Goal: Task Accomplishment & Management: Manage account settings

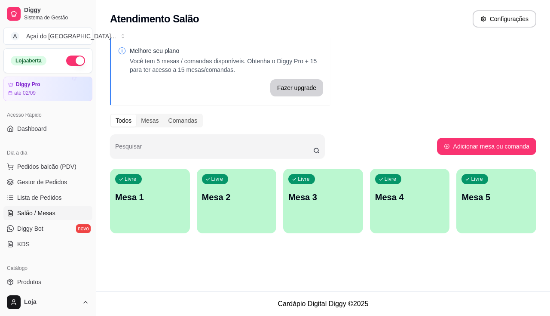
click at [164, 227] on div "button" at bounding box center [150, 228] width 80 height 10
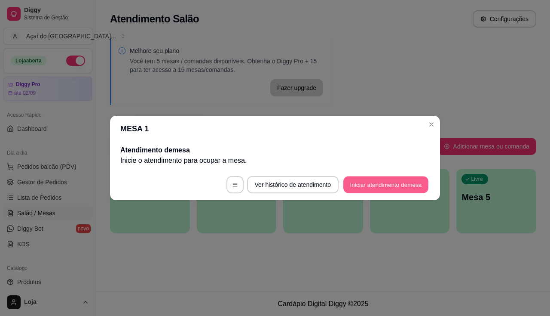
click at [370, 186] on button "Iniciar atendimento de mesa" at bounding box center [386, 184] width 85 height 17
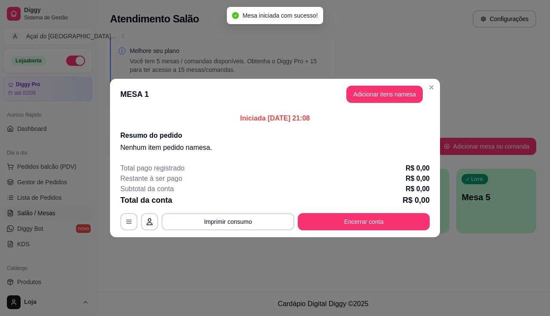
click at [387, 103] on header "MESA 1 Adicionar itens na mesa" at bounding box center [275, 94] width 330 height 31
click at [386, 99] on button "Adicionar itens na mesa" at bounding box center [385, 94] width 77 height 17
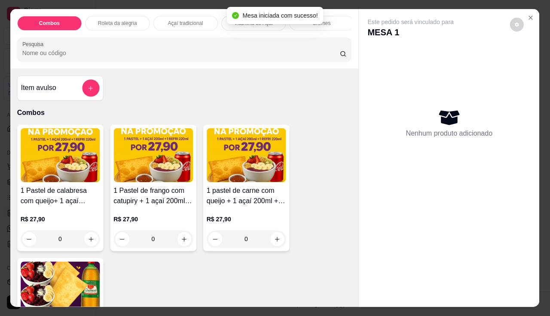
click at [386, 99] on div "Nenhum produto adicionado" at bounding box center [449, 122] width 163 height 169
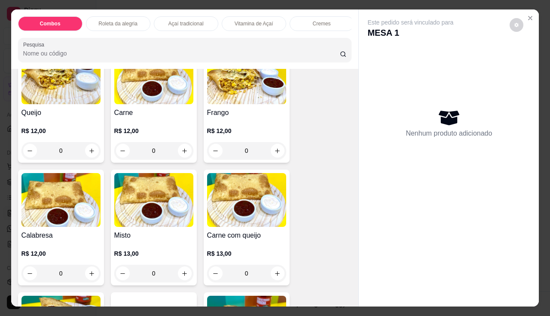
scroll to position [946, 0]
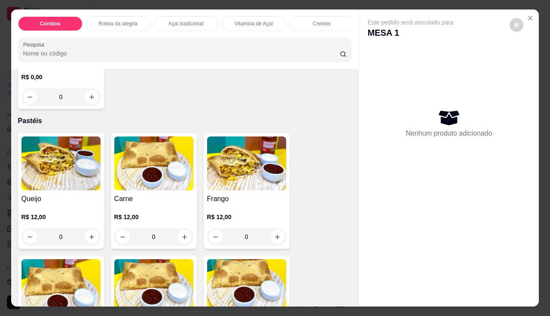
click at [161, 196] on div "Carne R$ 12,00 0" at bounding box center [154, 191] width 86 height 116
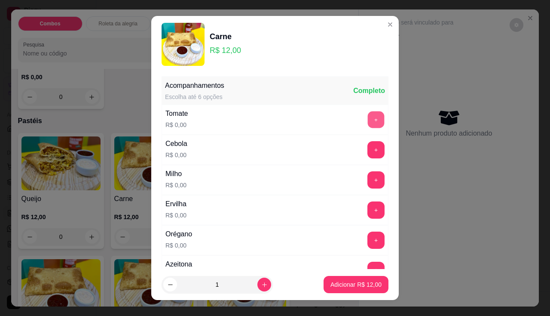
click at [368, 121] on button "+" at bounding box center [376, 119] width 17 height 17
click at [368, 179] on button "+" at bounding box center [376, 179] width 17 height 17
click at [368, 209] on button "+" at bounding box center [376, 209] width 17 height 17
click at [368, 235] on button "+" at bounding box center [376, 239] width 17 height 17
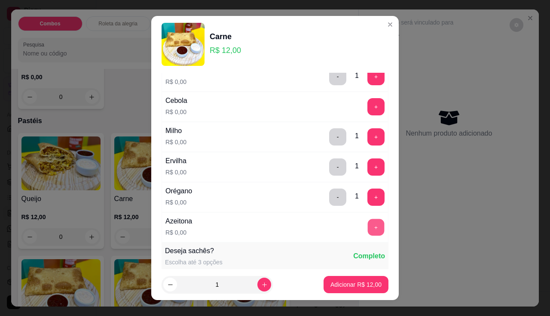
click at [368, 228] on button "+" at bounding box center [376, 226] width 17 height 17
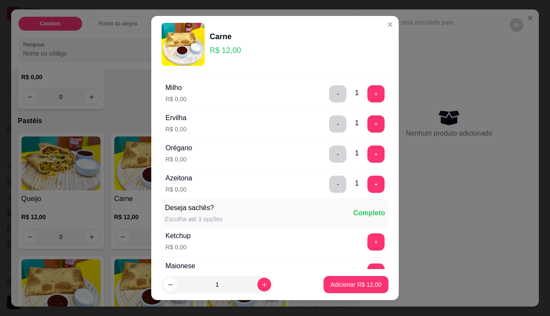
scroll to position [129, 0]
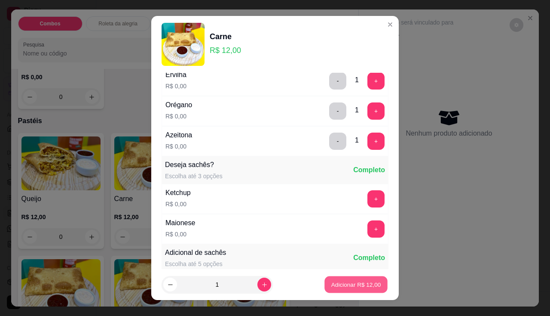
click at [353, 281] on p "Adicionar R$ 12,00" at bounding box center [357, 284] width 50 height 8
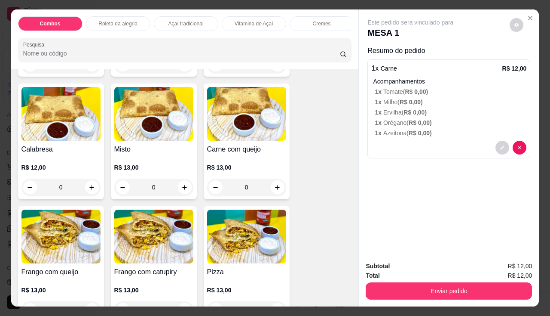
scroll to position [1247, 0]
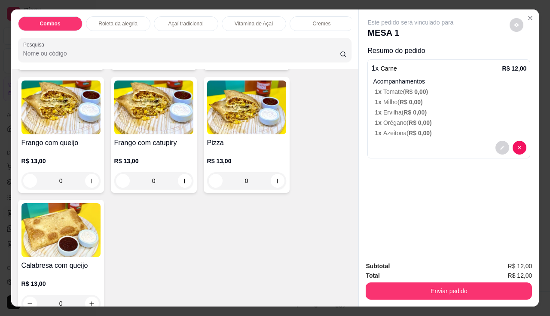
click at [233, 116] on img at bounding box center [246, 107] width 79 height 54
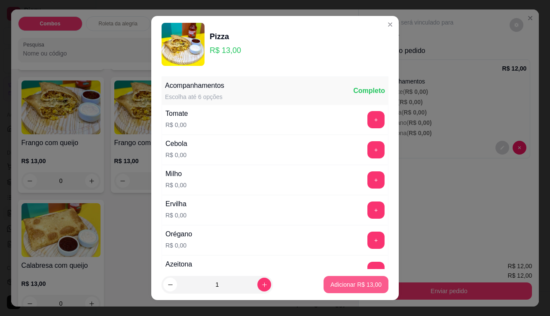
click at [347, 285] on p "Adicionar R$ 13,00" at bounding box center [356, 284] width 51 height 9
type input "1"
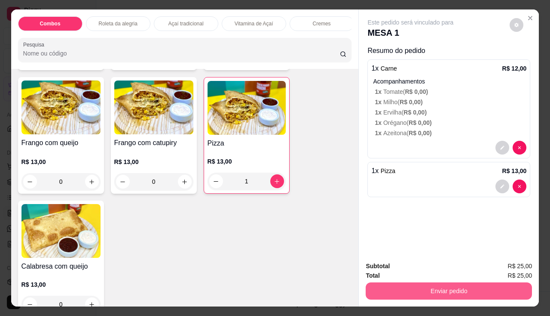
click at [491, 291] on button "Enviar pedido" at bounding box center [449, 290] width 166 height 17
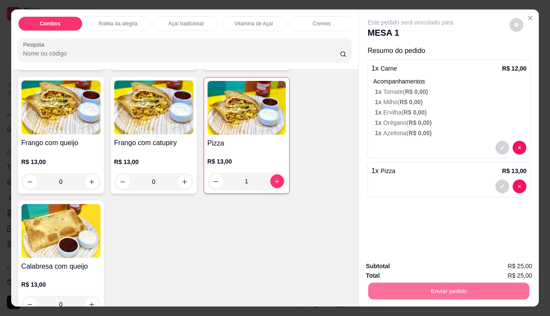
click at [442, 271] on button "Não registrar e enviar pedido" at bounding box center [420, 266] width 89 height 16
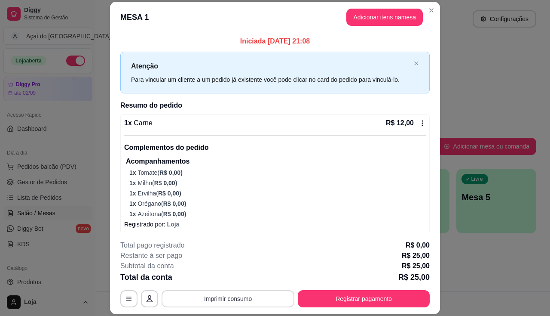
click at [244, 300] on button "Imprimir consumo" at bounding box center [228, 298] width 133 height 17
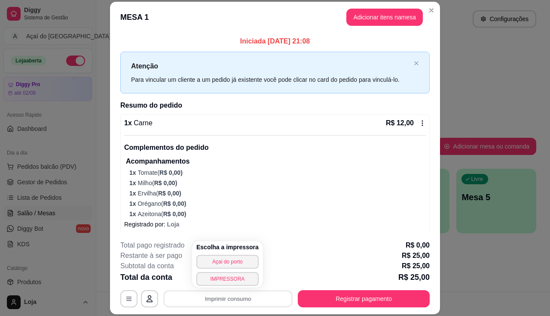
click at [240, 286] on div "Escolha a impressora Açai do porto IMPRESSORA" at bounding box center [227, 264] width 71 height 46
click at [240, 283] on button "IMPRESSORA" at bounding box center [227, 278] width 60 height 13
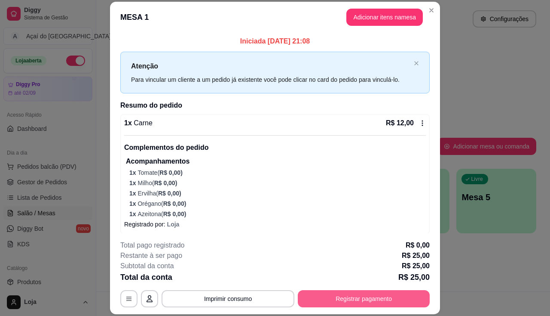
click at [351, 302] on button "Registrar pagamento" at bounding box center [364, 298] width 132 height 17
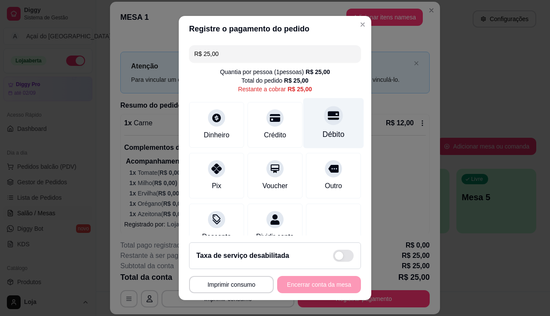
click at [324, 122] on div at bounding box center [333, 115] width 19 height 19
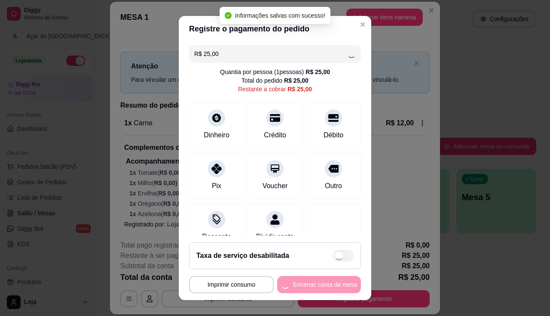
type input "R$ 0,00"
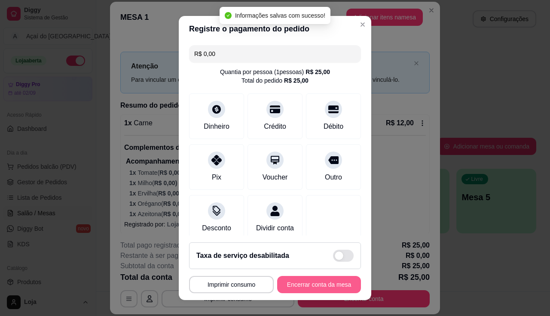
click at [328, 276] on button "Encerrar conta da mesa" at bounding box center [319, 284] width 84 height 17
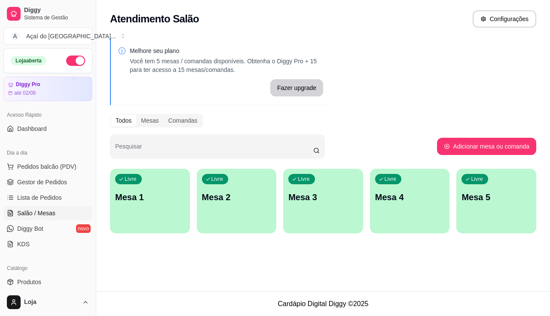
click at [150, 193] on p "Mesa 1" at bounding box center [150, 197] width 70 height 12
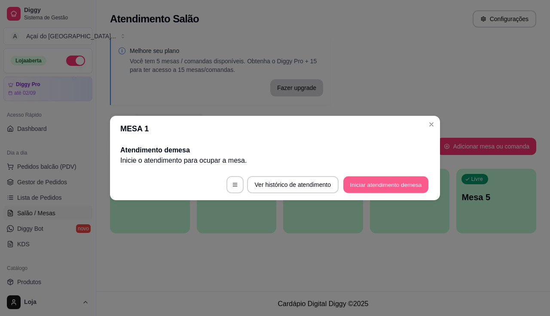
click at [377, 183] on button "Iniciar atendimento de mesa" at bounding box center [386, 184] width 85 height 17
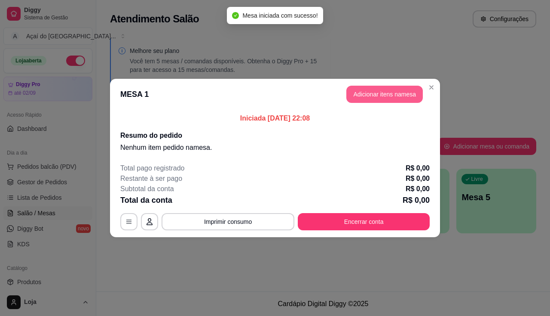
click at [412, 96] on button "Adicionar itens na mesa" at bounding box center [385, 94] width 77 height 17
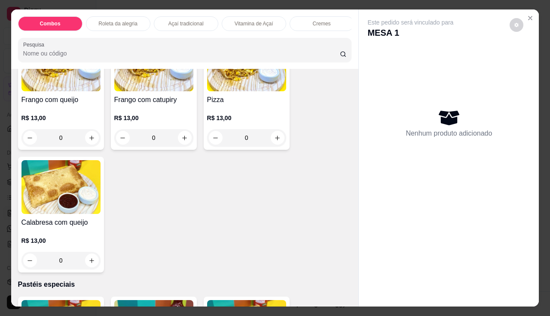
scroll to position [1161, 0]
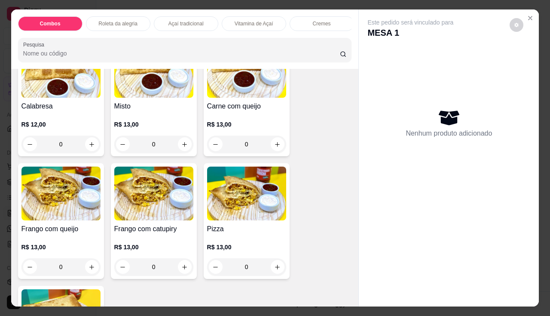
click at [174, 160] on div "Queijo R$ 12,00 0 Carne R$ 12,00 0 Frango R$ 12,00 0 Calabresa R$ 12,00 0 Misto…" at bounding box center [185, 159] width 334 height 483
click at [216, 136] on div "R$ 13,00 0" at bounding box center [246, 136] width 79 height 33
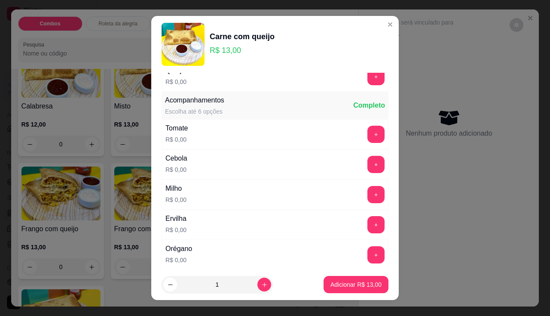
scroll to position [0, 0]
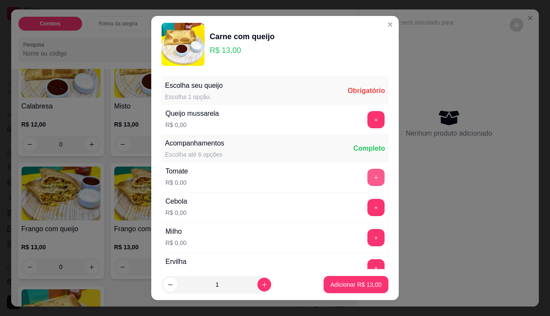
click at [368, 175] on button "+" at bounding box center [376, 177] width 17 height 17
click at [368, 124] on button "+" at bounding box center [376, 119] width 17 height 17
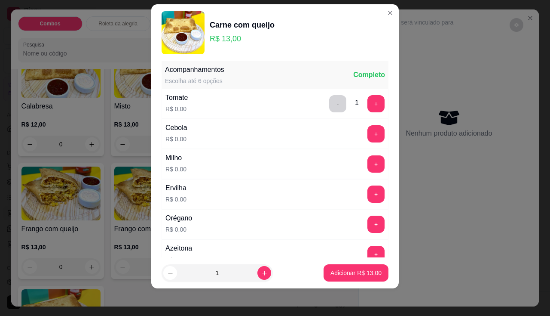
click at [369, 126] on div "+" at bounding box center [376, 133] width 24 height 17
click at [368, 133] on button "+" at bounding box center [376, 133] width 17 height 17
click at [368, 166] on button "+" at bounding box center [376, 163] width 17 height 17
click at [358, 258] on footer "1 Adicionar R$ 13,00" at bounding box center [275, 272] width 248 height 31
click at [368, 255] on button "+" at bounding box center [376, 254] width 17 height 17
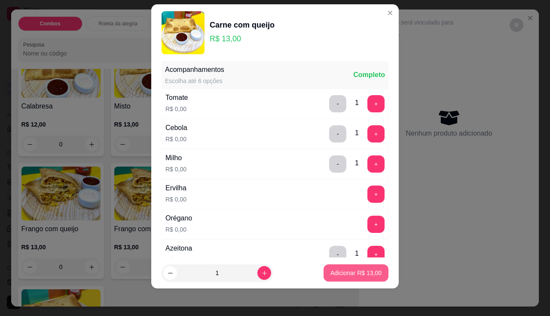
click at [353, 268] on p "Adicionar R$ 13,00" at bounding box center [356, 272] width 51 height 9
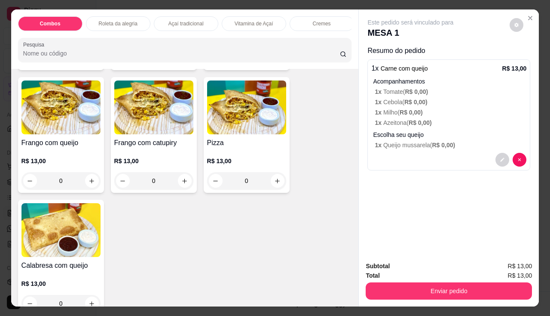
scroll to position [1290, 0]
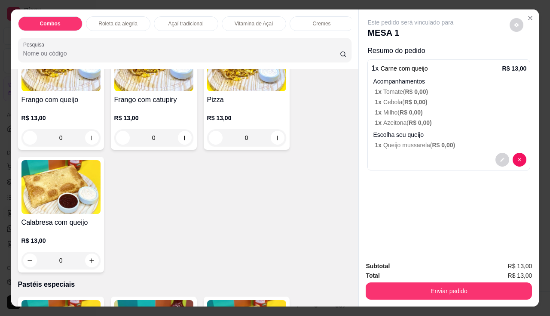
click at [71, 202] on img at bounding box center [61, 187] width 79 height 54
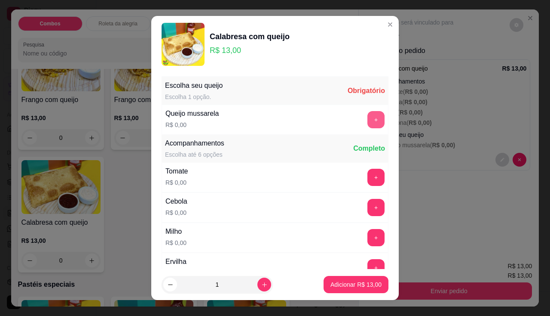
click at [368, 119] on button "+" at bounding box center [376, 119] width 17 height 17
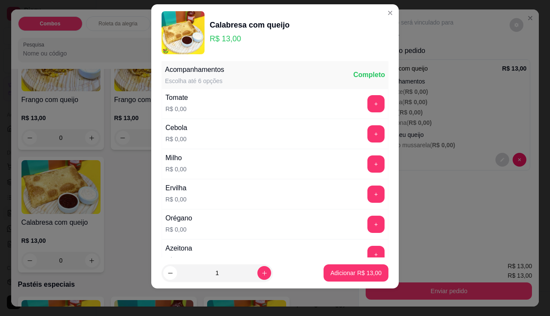
click at [357, 93] on div "Tomate R$ 0,00 +" at bounding box center [275, 104] width 227 height 30
click at [368, 98] on button "+" at bounding box center [376, 103] width 17 height 17
click at [368, 125] on button "+" at bounding box center [376, 133] width 17 height 17
click at [368, 165] on button "+" at bounding box center [376, 163] width 17 height 17
click at [368, 199] on button "+" at bounding box center [376, 193] width 17 height 17
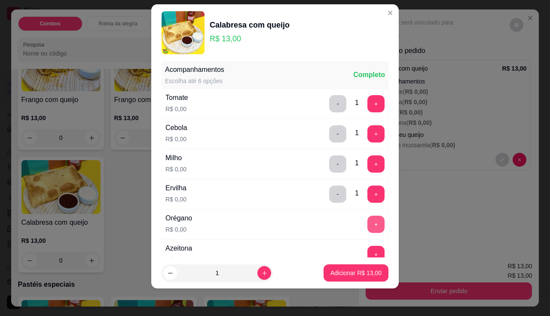
click at [368, 216] on button "+" at bounding box center [376, 223] width 17 height 17
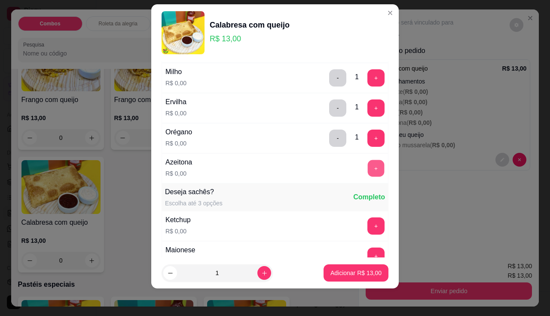
click at [368, 172] on button "+" at bounding box center [376, 168] width 17 height 17
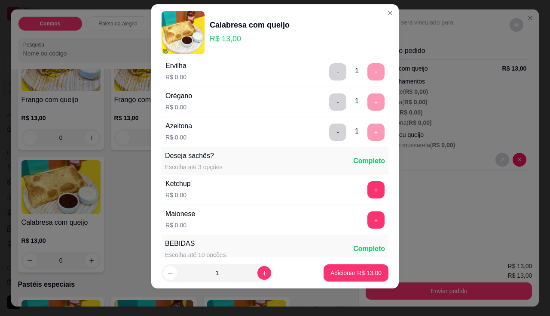
scroll to position [141, 0]
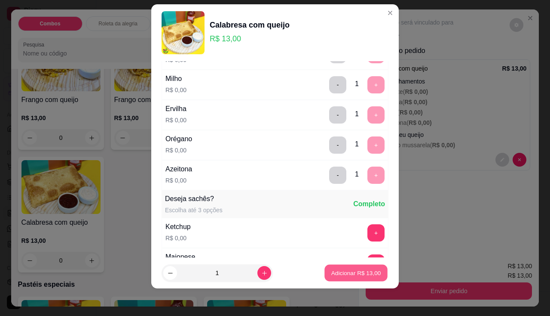
click at [337, 271] on p "Adicionar R$ 13,00" at bounding box center [357, 273] width 50 height 8
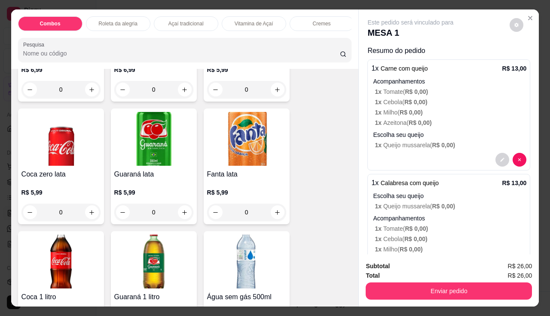
scroll to position [2580, 0]
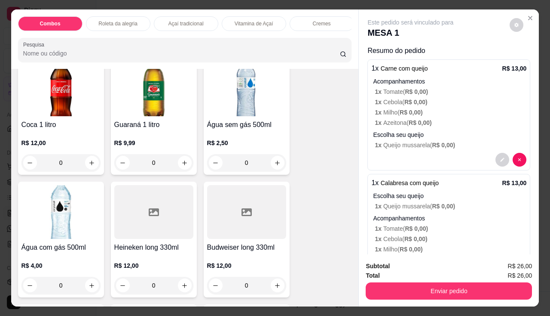
click at [45, 95] on img at bounding box center [61, 89] width 79 height 54
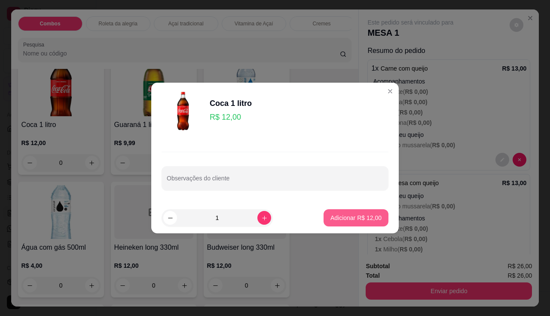
click at [348, 223] on button "Adicionar R$ 12,00" at bounding box center [356, 217] width 65 height 17
type input "1"
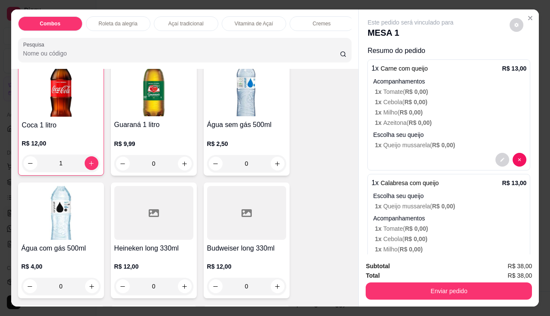
scroll to position [2580, 0]
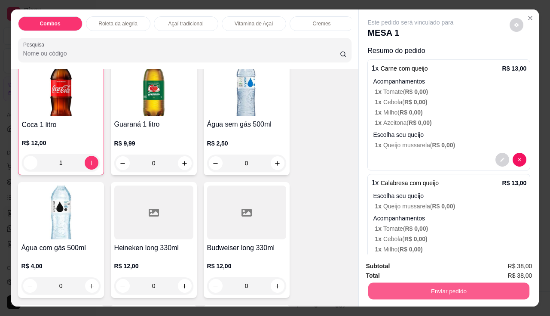
click at [404, 288] on button "Enviar pedido" at bounding box center [449, 291] width 161 height 17
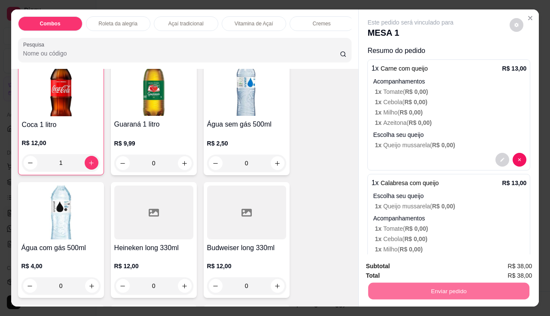
click at [412, 267] on button "Não registrar e enviar pedido" at bounding box center [420, 266] width 89 height 16
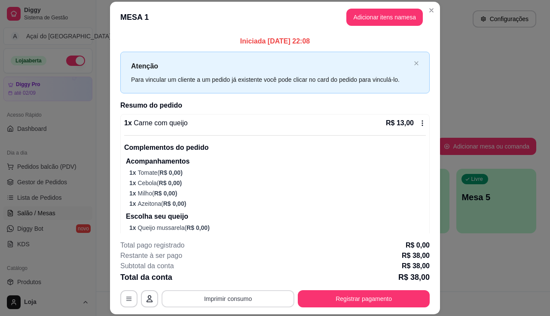
click at [211, 298] on button "Imprimir consumo" at bounding box center [228, 298] width 133 height 17
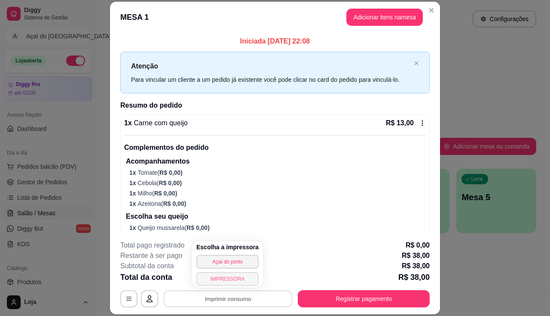
click at [223, 279] on button "IMPRESSORA" at bounding box center [228, 279] width 62 height 14
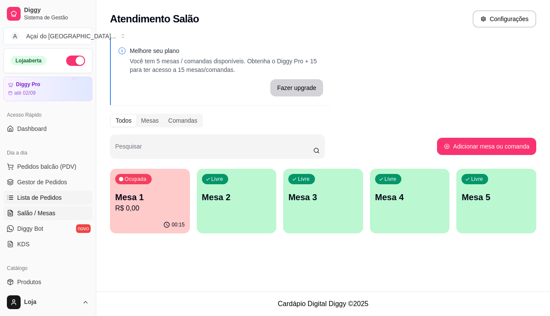
click at [50, 197] on span "Lista de Pedidos" at bounding box center [39, 197] width 45 height 9
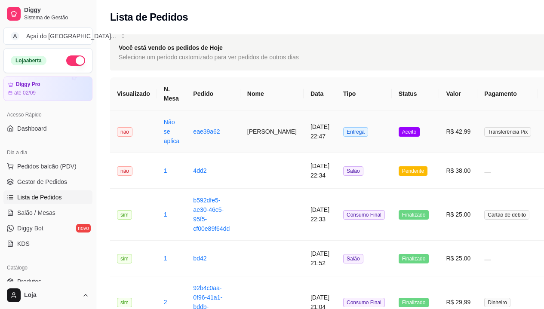
click at [165, 145] on td "Não se aplica" at bounding box center [172, 132] width 30 height 43
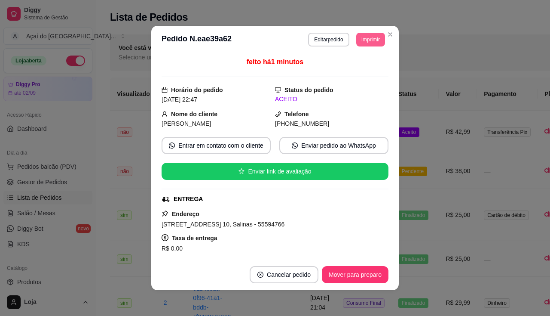
click at [369, 35] on button "Imprimir" at bounding box center [370, 40] width 29 height 14
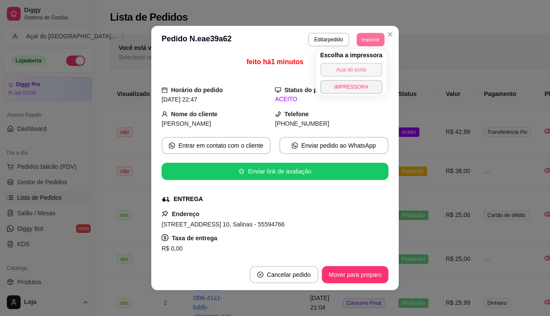
click at [359, 71] on button "Açai do porto" at bounding box center [351, 70] width 62 height 14
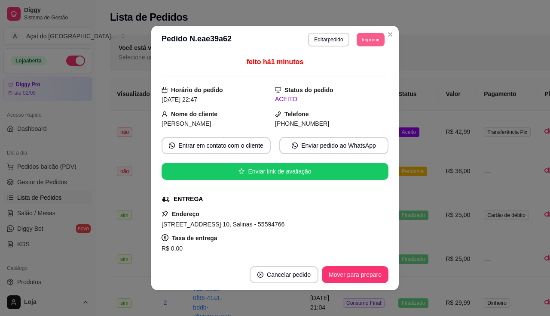
click at [370, 40] on button "Imprimir" at bounding box center [371, 39] width 28 height 13
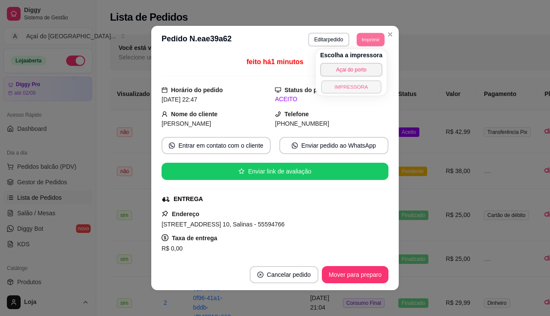
click at [361, 83] on button "IMPRESSORA" at bounding box center [351, 86] width 60 height 13
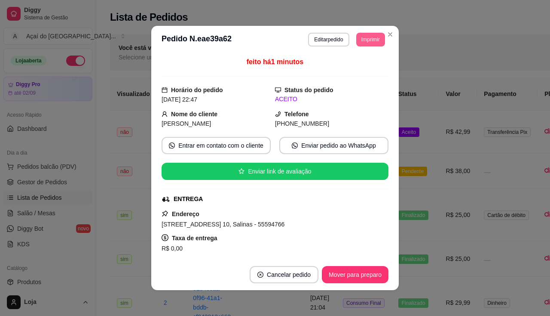
click at [368, 37] on button "Imprimir" at bounding box center [370, 40] width 29 height 14
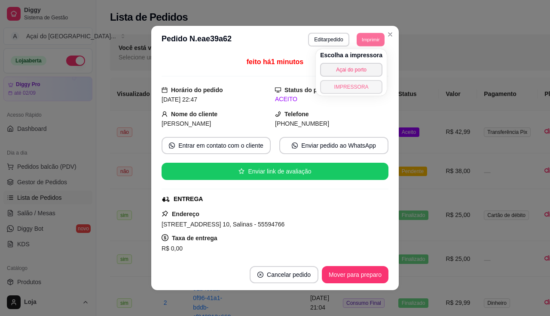
click at [365, 83] on button "IMPRESSORA" at bounding box center [351, 87] width 62 height 14
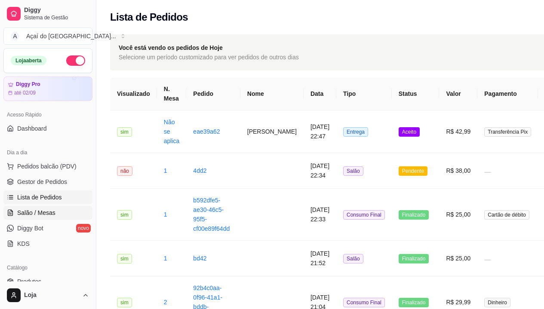
click at [39, 216] on span "Salão / Mesas" at bounding box center [36, 213] width 38 height 9
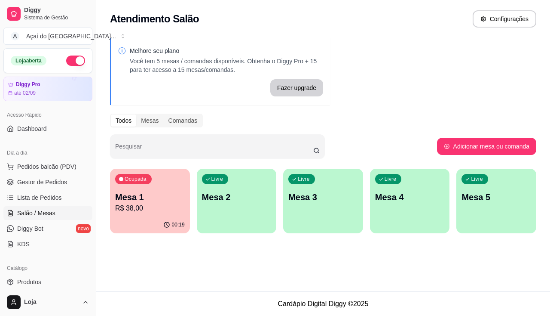
click at [160, 202] on p "Mesa 1" at bounding box center [150, 197] width 70 height 12
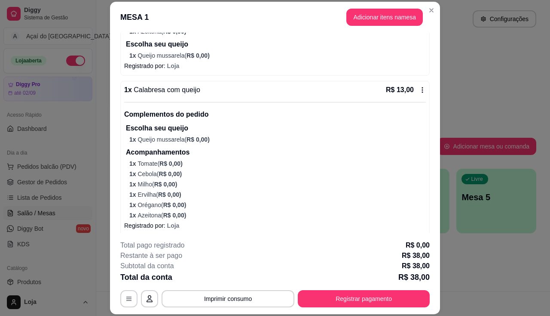
scroll to position [212, 0]
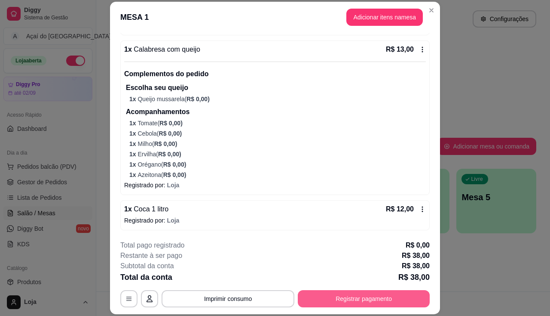
click at [316, 307] on div "**********" at bounding box center [275, 298] width 310 height 17
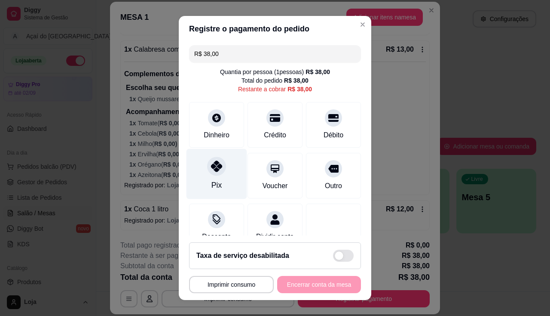
click at [224, 176] on div "Pix" at bounding box center [217, 173] width 61 height 50
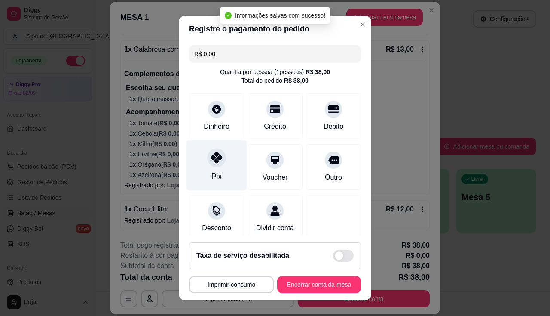
type input "R$ 0,00"
click at [210, 166] on div at bounding box center [216, 157] width 19 height 19
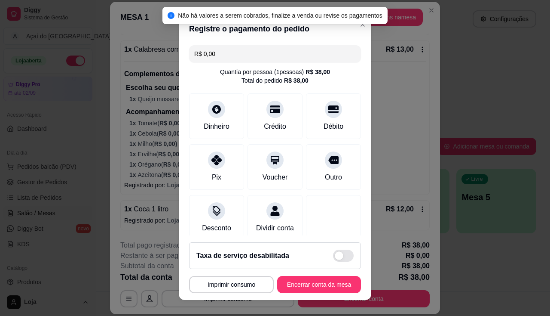
click at [322, 293] on footer "**********" at bounding box center [275, 267] width 193 height 65
click at [319, 287] on button "Encerrar conta da mesa" at bounding box center [319, 284] width 84 height 17
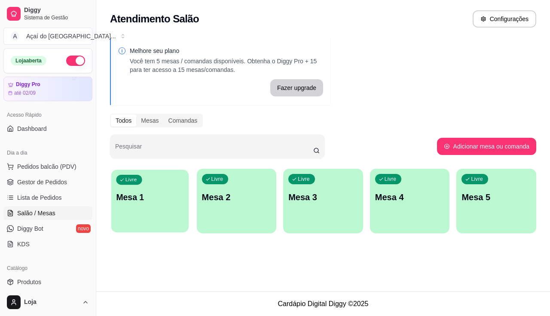
click at [150, 192] on p "Mesa 1" at bounding box center [150, 197] width 68 height 12
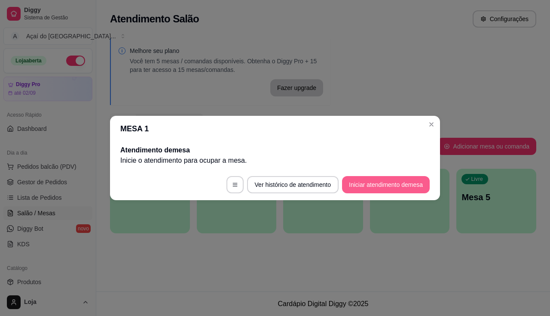
click at [369, 187] on button "Iniciar atendimento de mesa" at bounding box center [386, 184] width 88 height 17
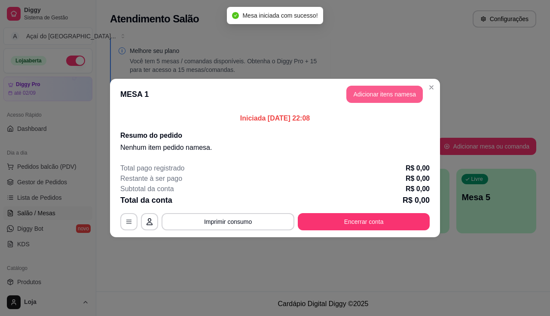
click at [381, 92] on button "Adicionar itens na mesa" at bounding box center [385, 94] width 77 height 17
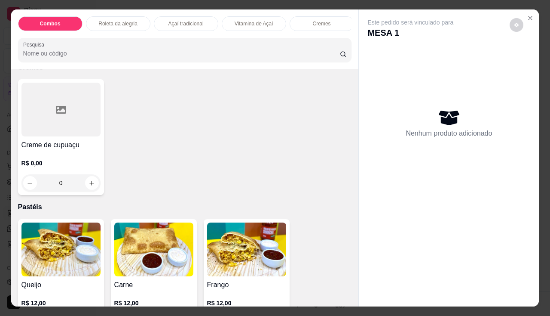
scroll to position [989, 0]
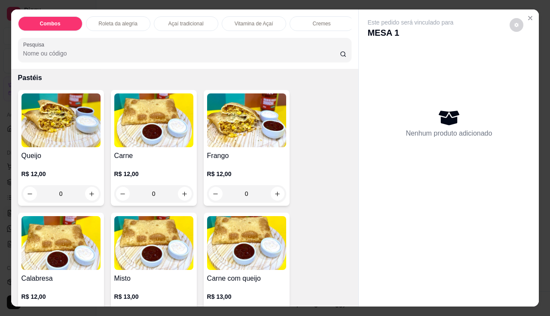
click at [253, 159] on h4 "Frango" at bounding box center [246, 156] width 79 height 10
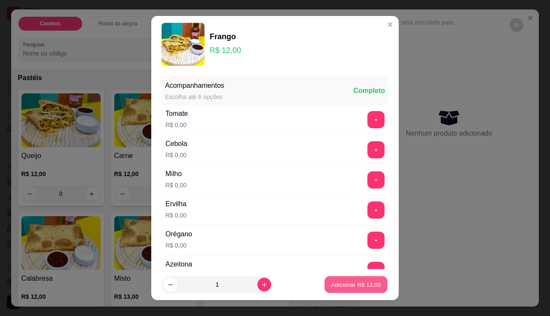
click at [359, 289] on button "Adicionar R$ 12,00" at bounding box center [356, 284] width 63 height 17
type input "1"
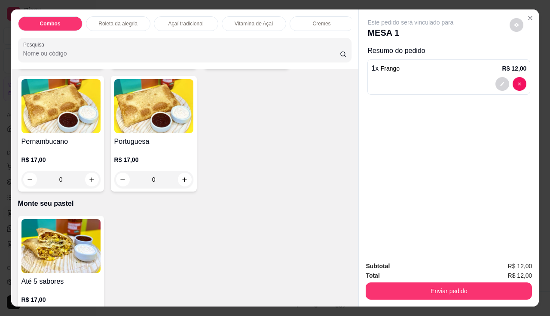
scroll to position [1677, 0]
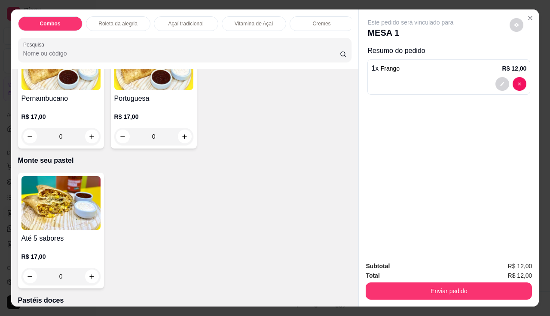
click at [25, 240] on h4 "Até 5 sabores" at bounding box center [61, 238] width 79 height 10
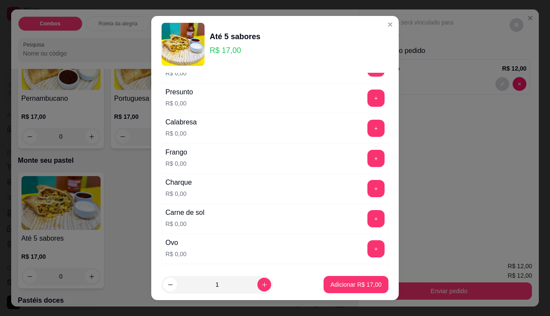
scroll to position [0, 0]
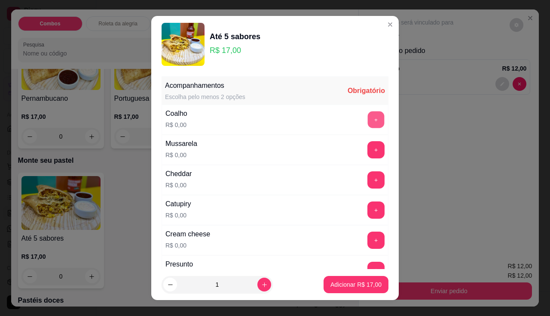
click at [368, 122] on button "+" at bounding box center [376, 119] width 17 height 17
click at [371, 234] on div "+" at bounding box center [376, 239] width 24 height 17
click at [368, 237] on button "+" at bounding box center [376, 239] width 17 height 17
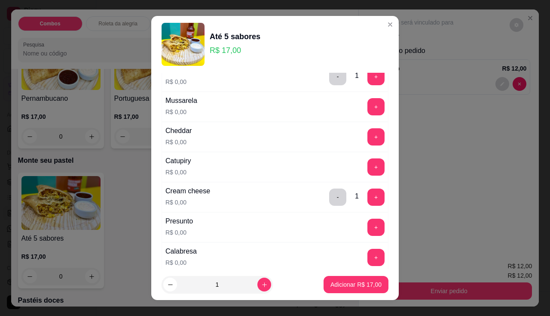
scroll to position [129, 0]
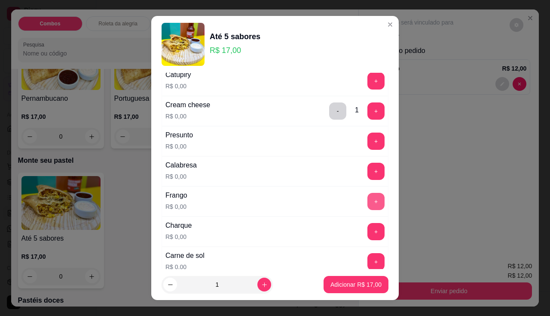
click at [368, 206] on button "+" at bounding box center [376, 201] width 17 height 17
click at [368, 264] on button "+" at bounding box center [376, 261] width 17 height 17
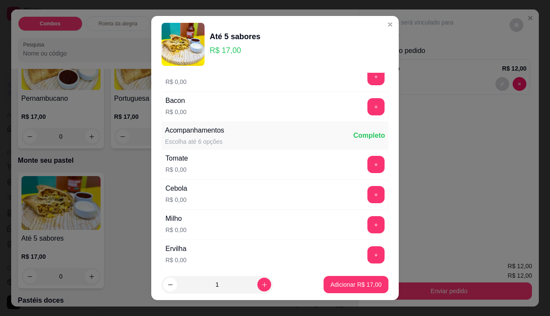
scroll to position [301, 0]
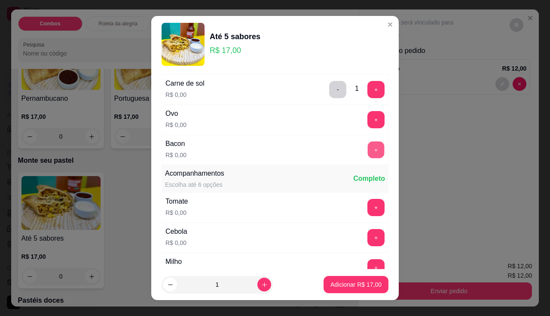
click at [368, 154] on button "+" at bounding box center [376, 149] width 17 height 17
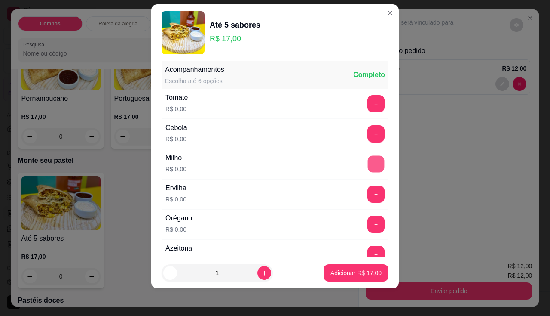
click at [368, 169] on button "+" at bounding box center [376, 163] width 17 height 17
click at [330, 161] on button "-" at bounding box center [338, 163] width 17 height 17
click at [325, 161] on div "Milho R$ 0,00 +" at bounding box center [275, 164] width 227 height 30
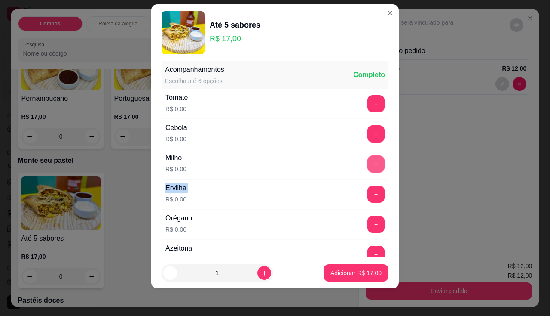
click at [368, 163] on button "+" at bounding box center [376, 163] width 17 height 17
click at [368, 220] on button "+" at bounding box center [376, 223] width 17 height 17
click at [368, 248] on button "+" at bounding box center [376, 254] width 17 height 17
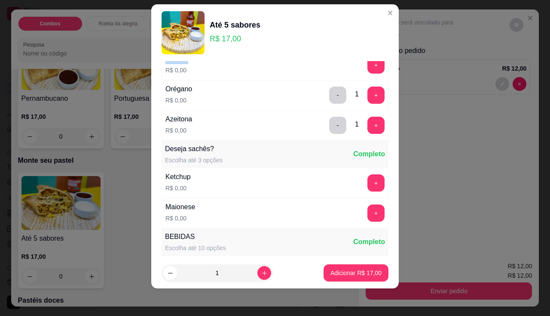
scroll to position [565, 0]
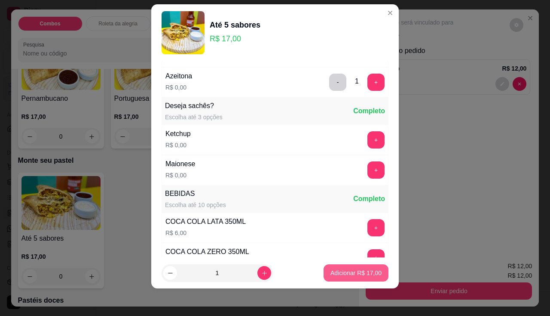
click at [341, 272] on p "Adicionar R$ 17,00" at bounding box center [356, 272] width 51 height 9
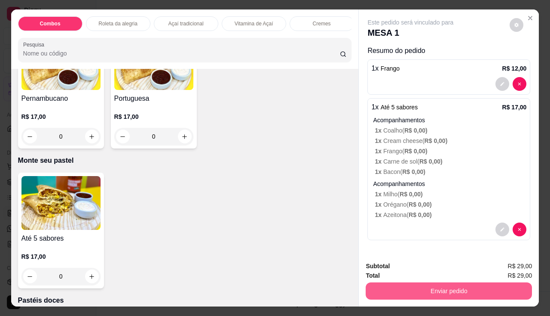
click at [431, 291] on button "Enviar pedido" at bounding box center [449, 290] width 166 height 17
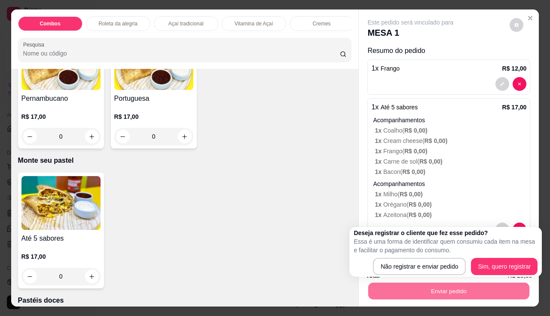
click at [417, 251] on p "Essa é uma forma de identificar quem consumiu cada item na mesa e facilitar o p…" at bounding box center [446, 245] width 184 height 17
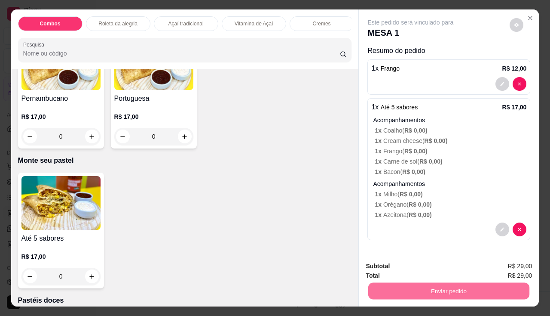
click at [417, 271] on button "Não registrar e enviar pedido" at bounding box center [421, 266] width 87 height 16
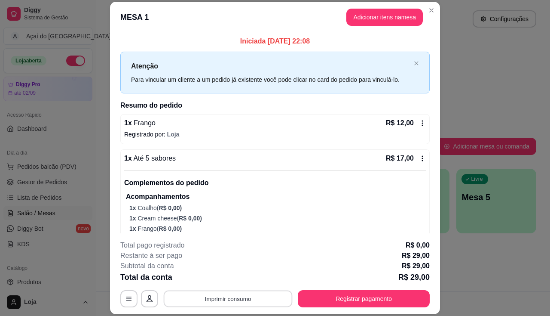
click at [241, 301] on button "Imprimir consumo" at bounding box center [228, 298] width 129 height 17
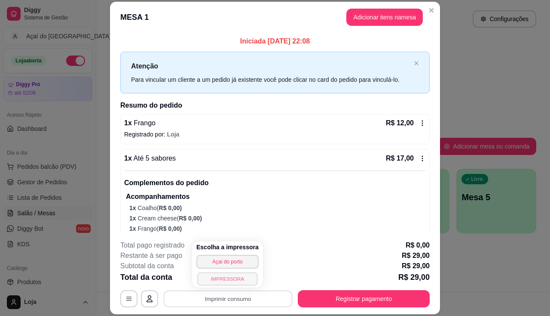
click at [238, 280] on button "IMPRESSORA" at bounding box center [227, 278] width 60 height 13
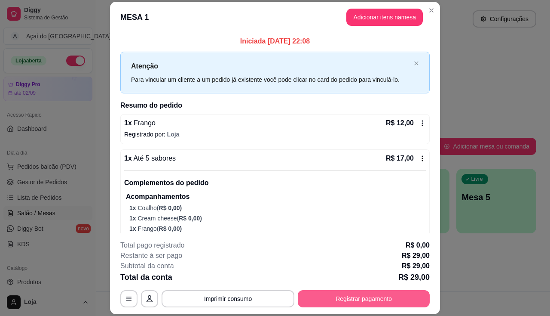
click at [367, 299] on button "Registrar pagamento" at bounding box center [364, 298] width 132 height 17
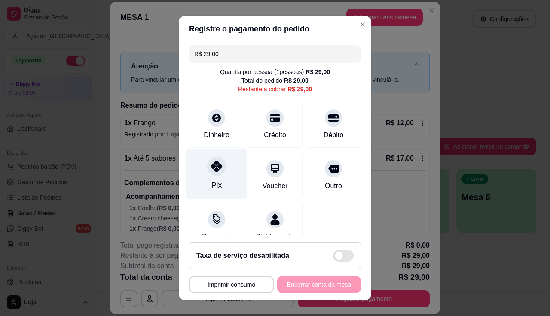
click at [207, 172] on div at bounding box center [216, 166] width 19 height 19
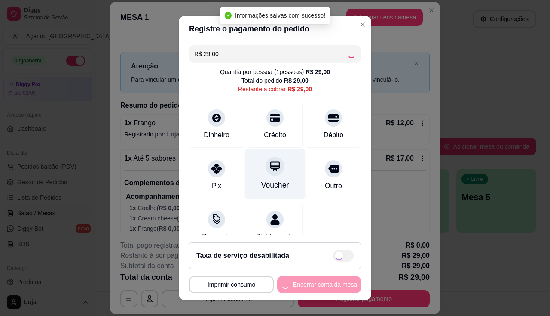
type input "R$ 0,00"
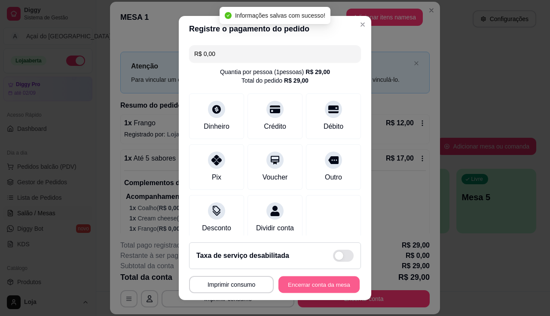
click at [311, 285] on button "Encerrar conta da mesa" at bounding box center [319, 284] width 81 height 17
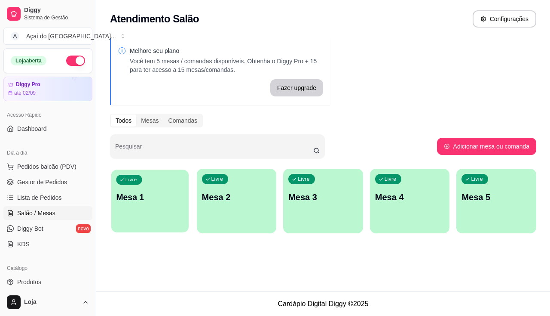
click at [153, 203] on div "Livre Mesa 1" at bounding box center [149, 195] width 77 height 52
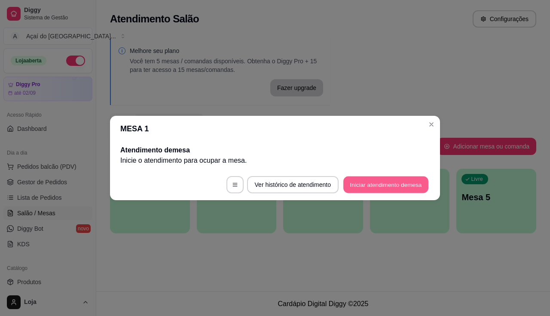
click at [396, 190] on button "Iniciar atendimento de mesa" at bounding box center [386, 184] width 85 height 17
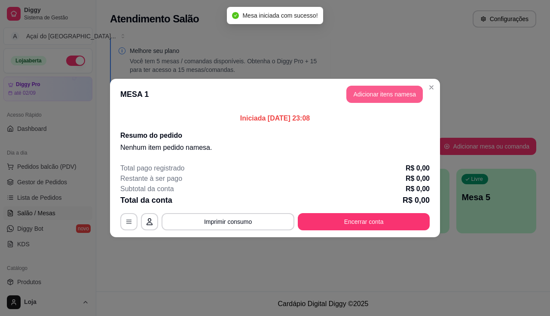
click at [373, 91] on button "Adicionar itens na mesa" at bounding box center [385, 94] width 77 height 17
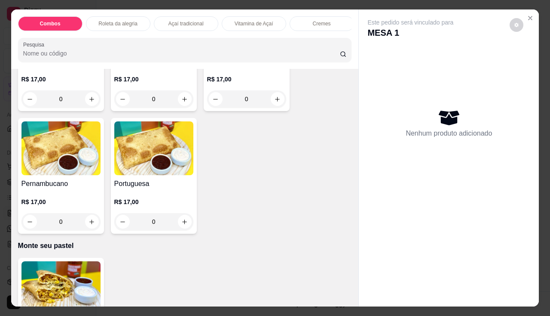
scroll to position [1677, 0]
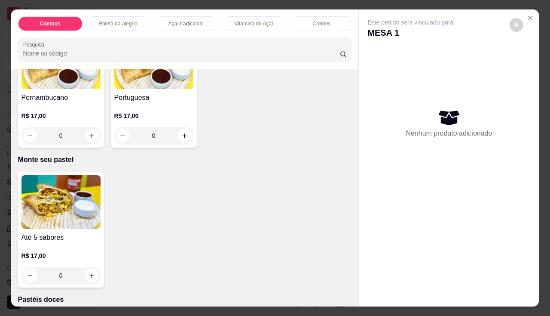
click at [62, 212] on img at bounding box center [61, 202] width 79 height 54
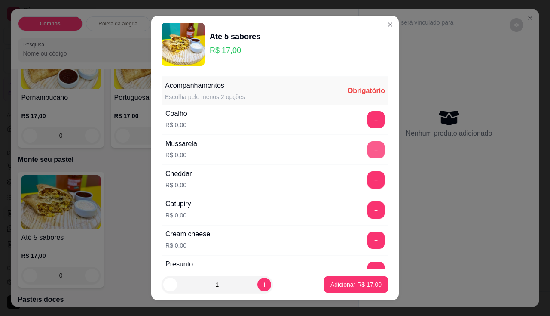
click at [368, 144] on button "+" at bounding box center [376, 149] width 17 height 17
click at [368, 120] on button "+" at bounding box center [376, 119] width 17 height 17
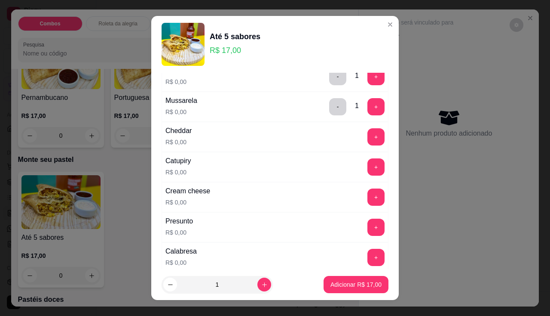
scroll to position [86, 0]
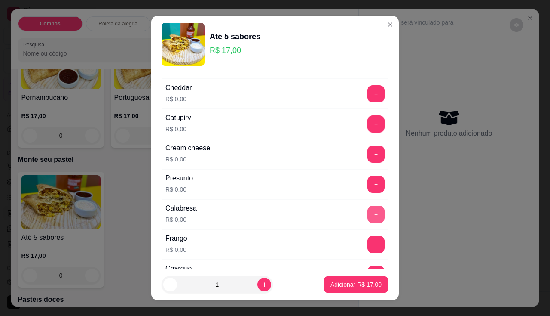
click at [368, 216] on button "+" at bounding box center [376, 214] width 17 height 17
click at [368, 123] on button "+" at bounding box center [376, 123] width 17 height 17
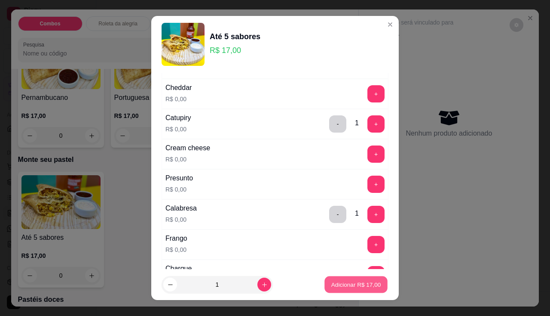
click at [345, 277] on button "Adicionar R$ 17,00" at bounding box center [356, 284] width 63 height 17
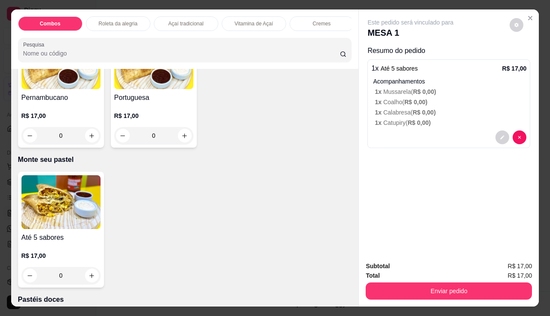
click at [82, 227] on img at bounding box center [61, 202] width 79 height 54
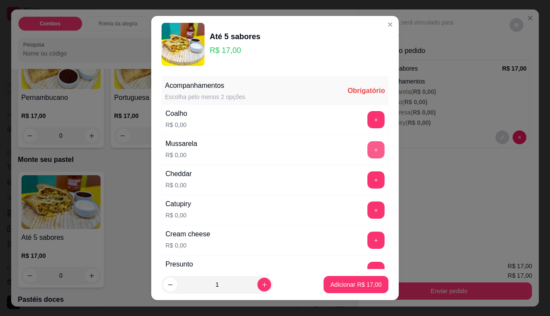
click at [368, 147] on button "+" at bounding box center [376, 149] width 17 height 17
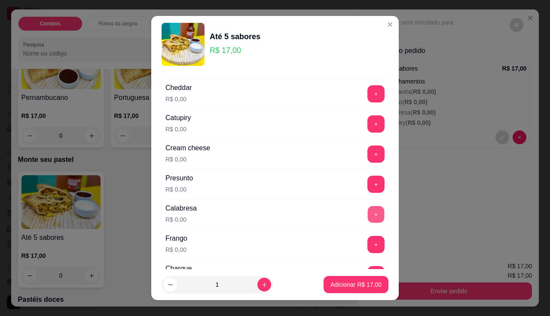
click at [368, 209] on button "+" at bounding box center [376, 214] width 17 height 17
click at [368, 117] on button "+" at bounding box center [376, 123] width 17 height 17
click at [366, 278] on button "Adicionar R$ 17,00" at bounding box center [356, 284] width 65 height 17
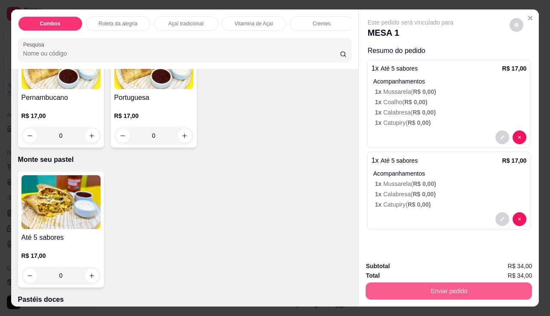
click at [369, 282] on button "Enviar pedido" at bounding box center [449, 290] width 166 height 17
click at [376, 286] on button "Enviar pedido" at bounding box center [449, 290] width 166 height 17
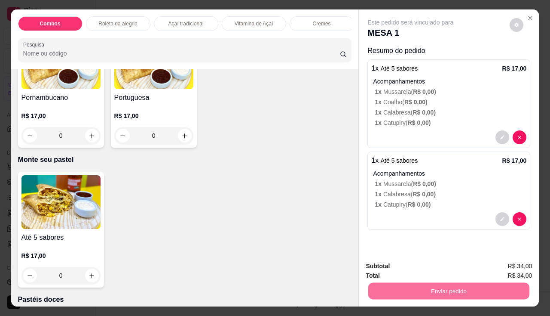
click at [382, 268] on button "Não registrar e enviar pedido" at bounding box center [420, 266] width 89 height 16
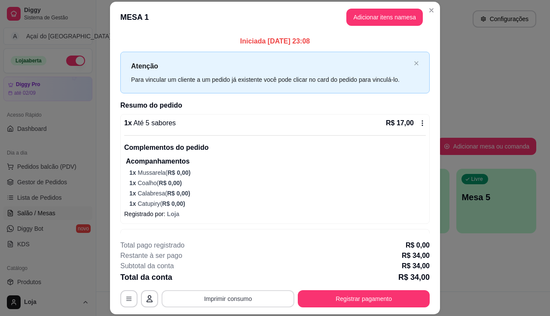
click at [262, 304] on button "Imprimir consumo" at bounding box center [228, 298] width 133 height 17
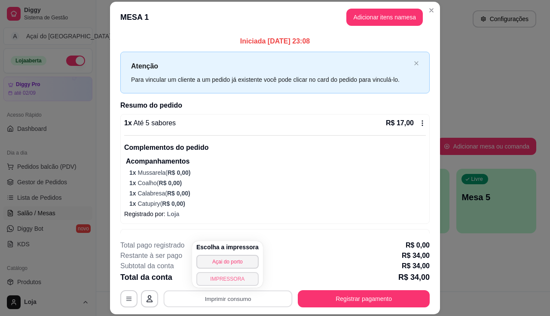
click at [248, 283] on button "IMPRESSORA" at bounding box center [228, 279] width 62 height 14
